Goal: Navigation & Orientation: Find specific page/section

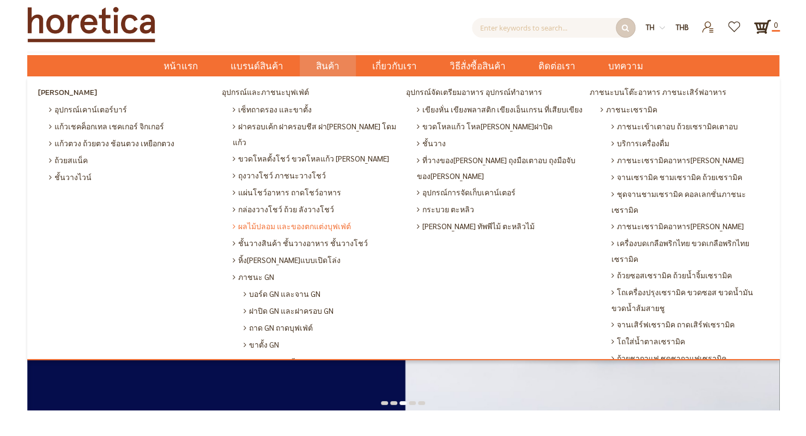
click at [311, 217] on span "ผลไม้ปลอม และของตกแต่งบุฟเฟ่ต์" at bounding box center [292, 225] width 118 height 17
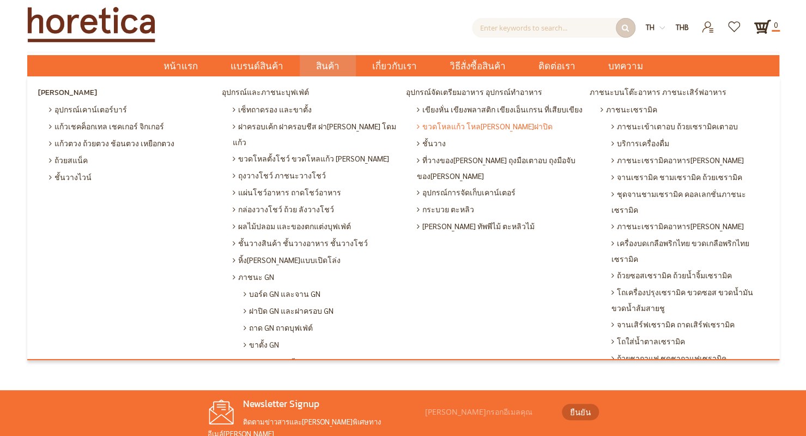
click at [504, 122] on span "ขวดโหลแก้ว โหล[PERSON_NAME]ฝาปิด" at bounding box center [485, 126] width 136 height 17
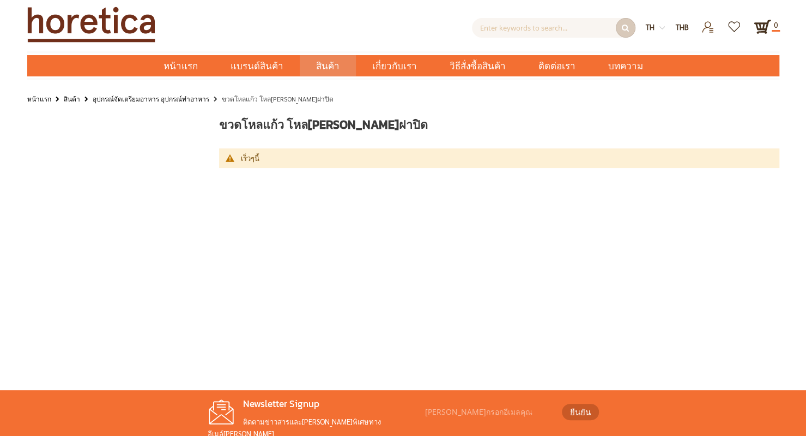
click at [108, 20] on img at bounding box center [91, 25] width 128 height 36
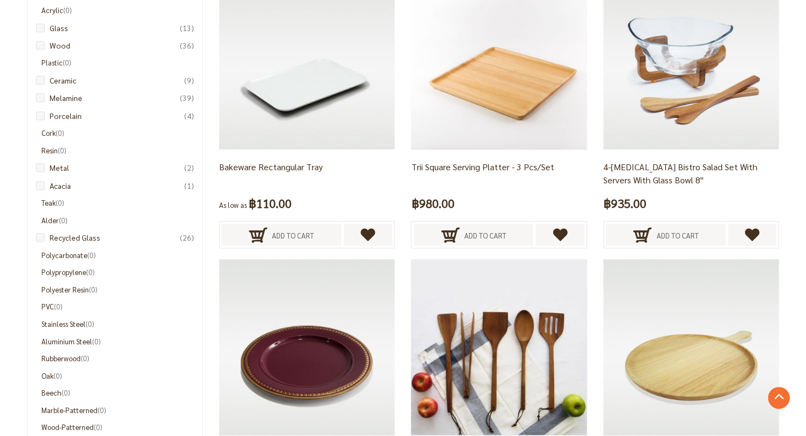
scroll to position [491, 0]
